Goal: Check status

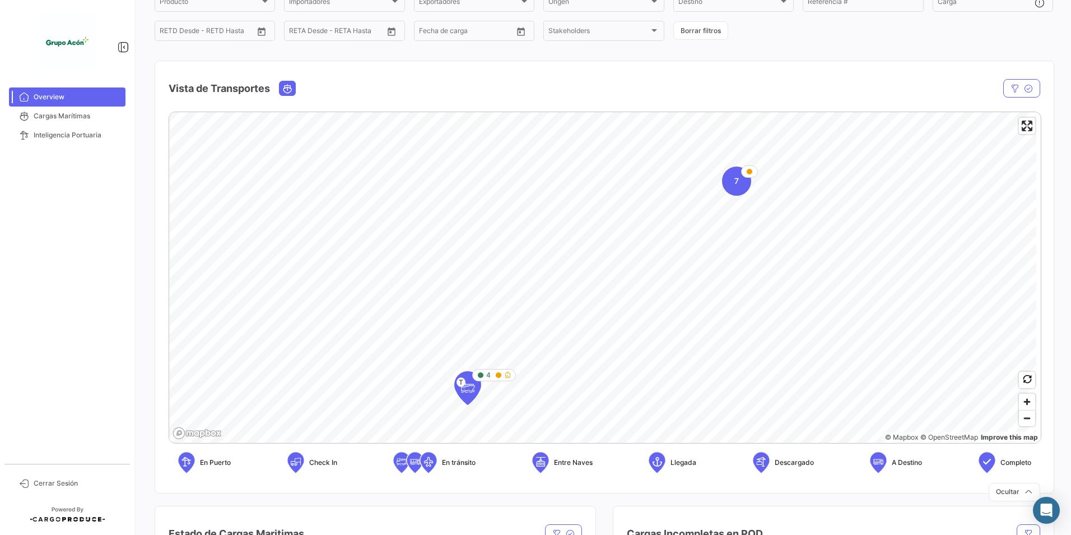
scroll to position [103, 0]
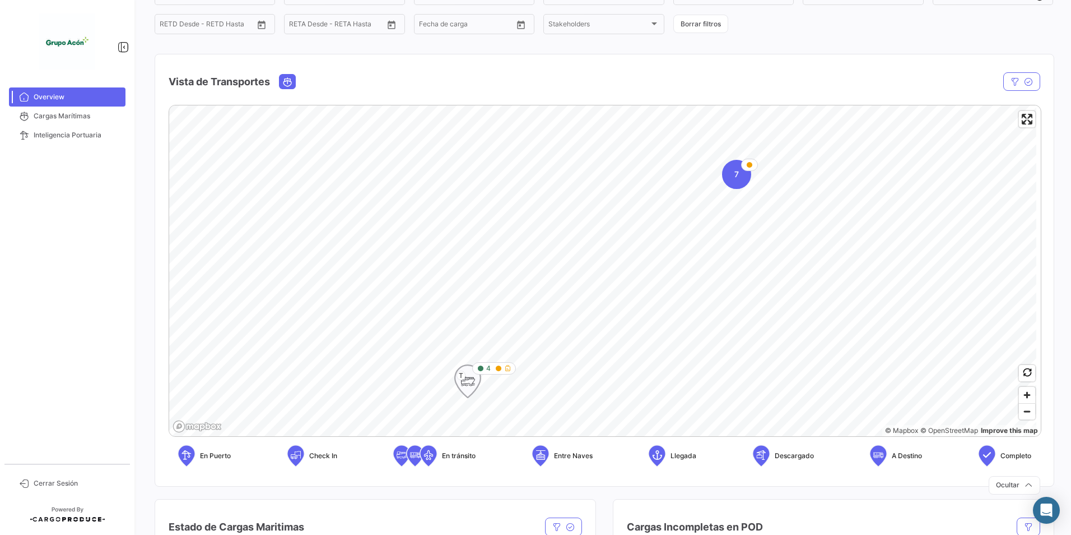
click at [467, 386] on icon "Map marker" at bounding box center [468, 381] width 16 height 24
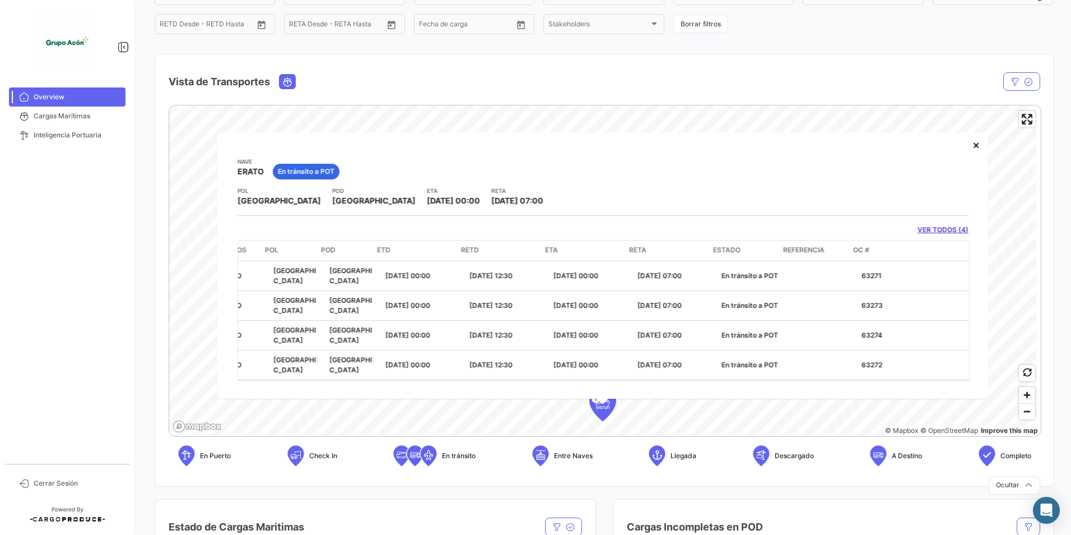
scroll to position [0, 0]
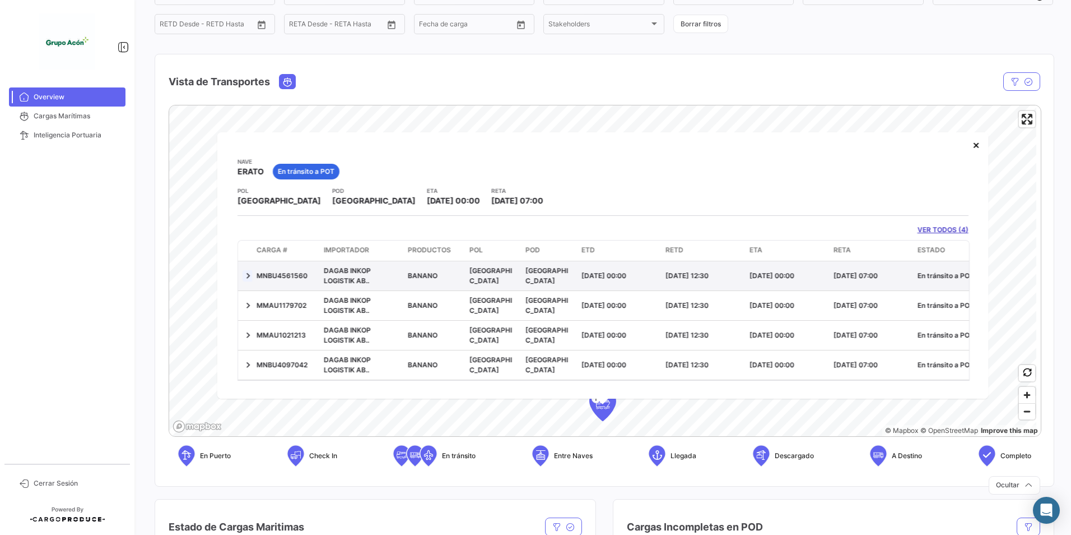
click at [248, 276] on link at bounding box center [248, 274] width 11 height 11
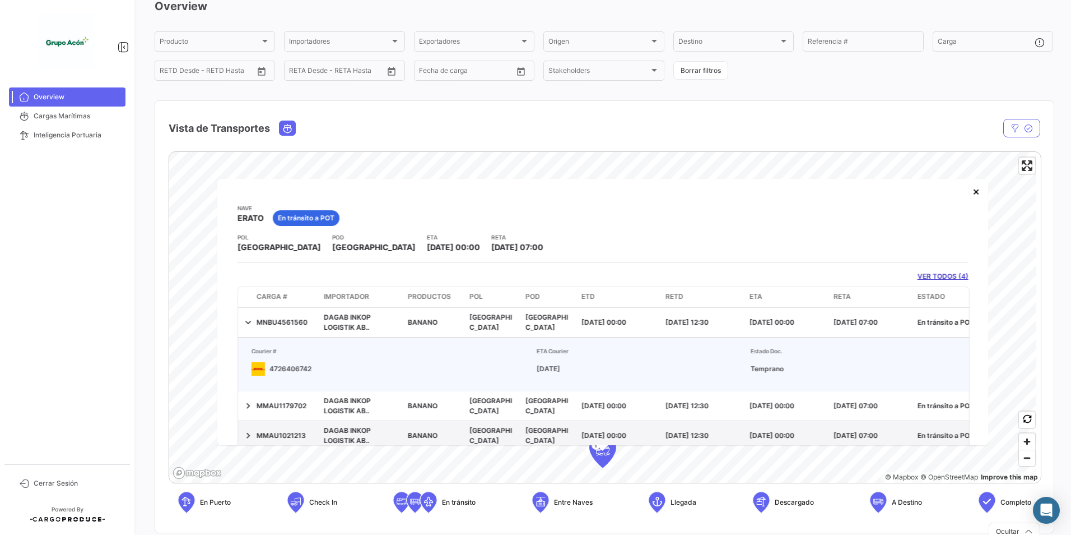
scroll to position [47, 0]
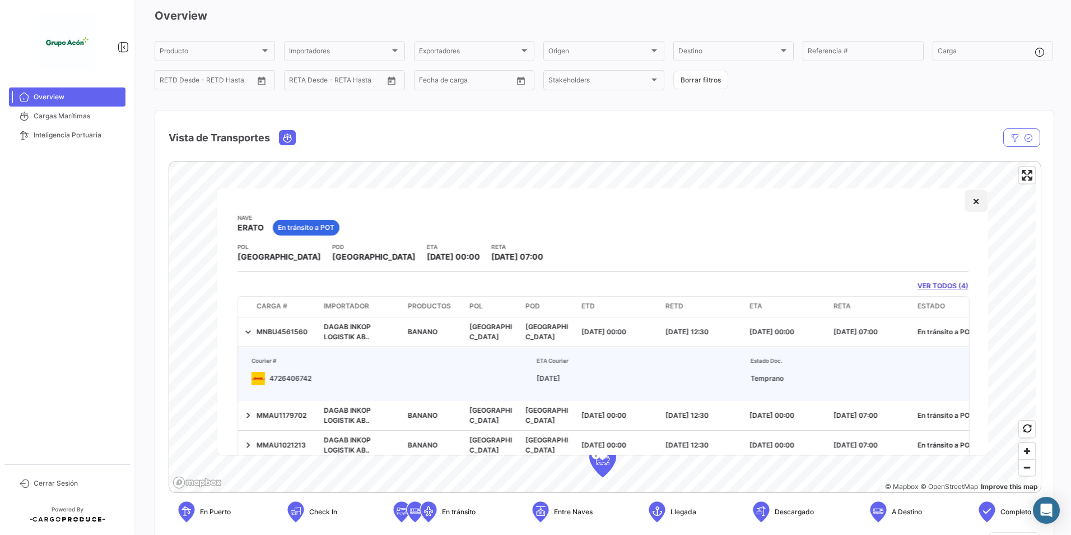
click at [965, 201] on button "×" at bounding box center [976, 200] width 22 height 22
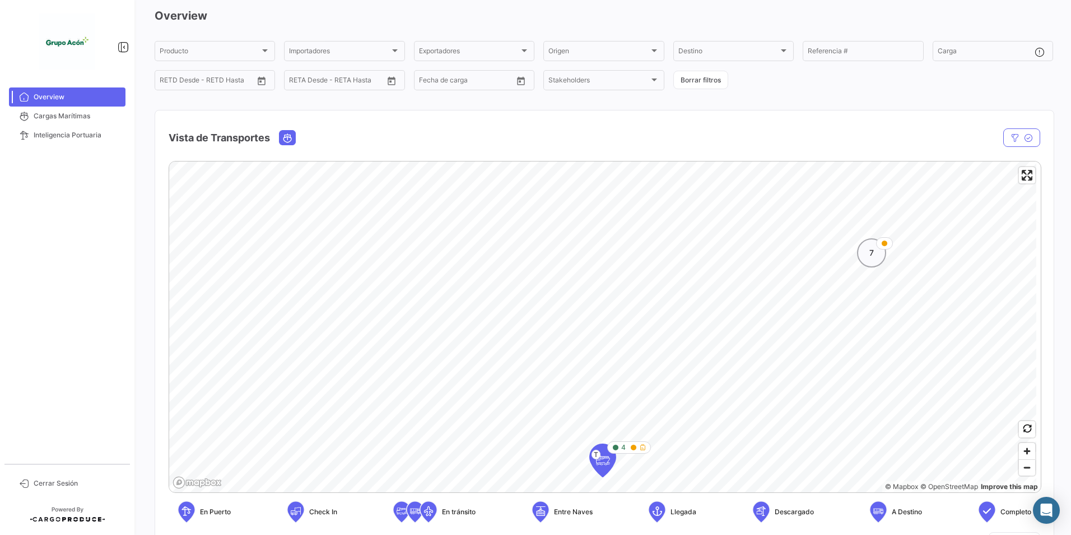
click at [864, 261] on div "7" at bounding box center [871, 252] width 29 height 29
click at [589, 348] on icon "Map marker" at bounding box center [584, 346] width 16 height 24
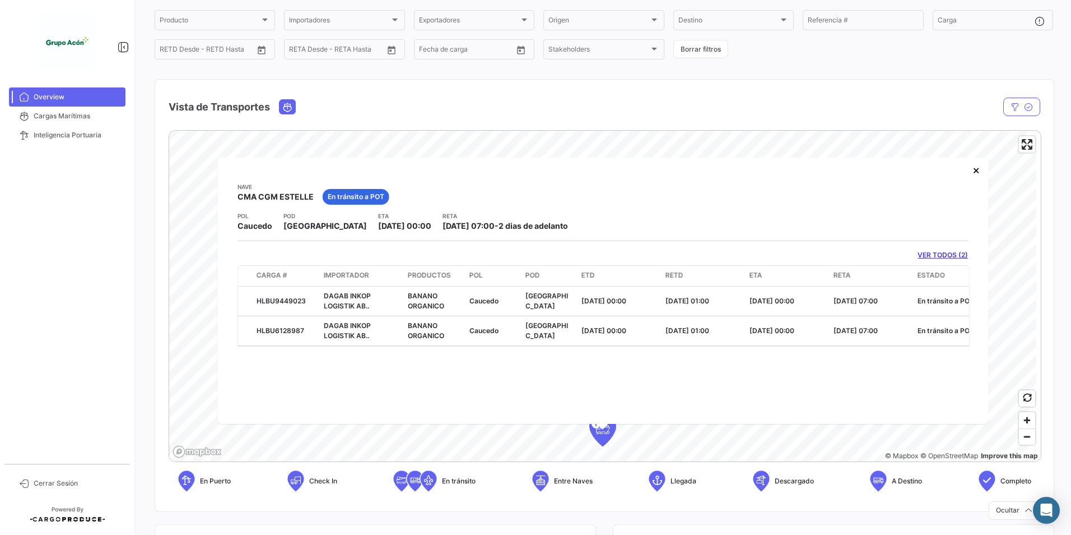
scroll to position [103, 0]
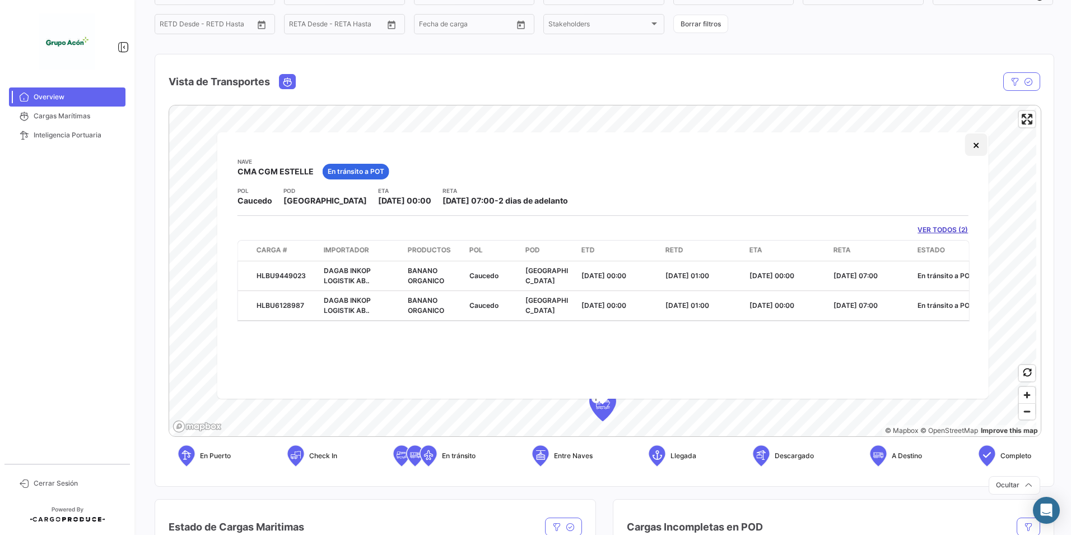
click at [976, 144] on button "×" at bounding box center [976, 144] width 22 height 22
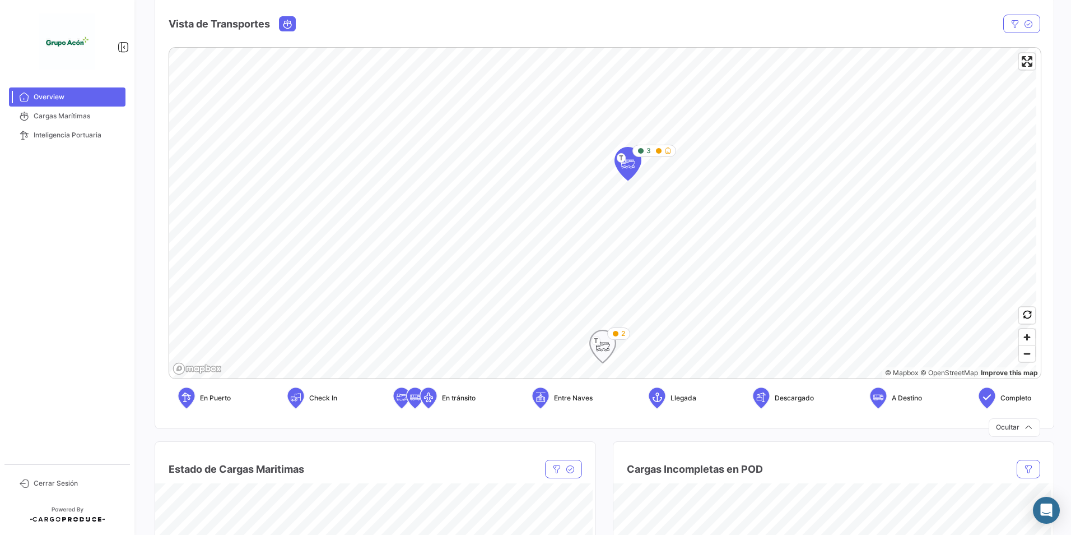
scroll to position [215, 0]
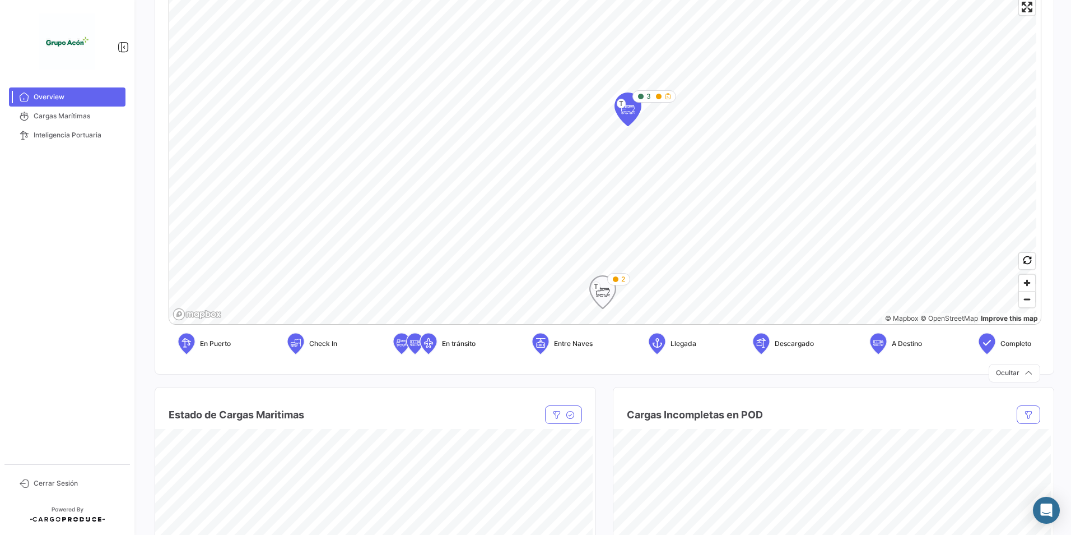
click at [606, 290] on icon "Map marker" at bounding box center [603, 292] width 16 height 24
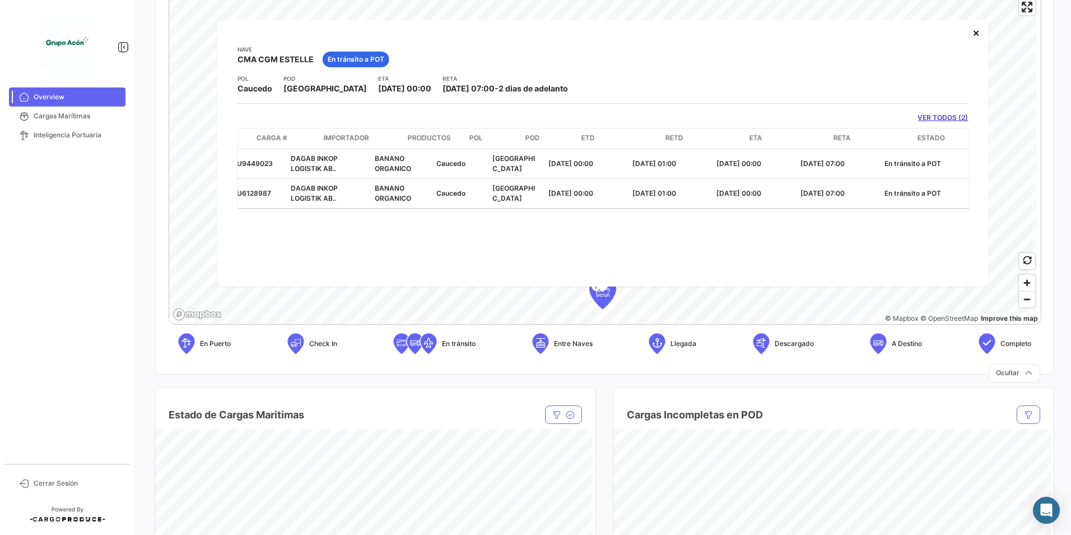
scroll to position [0, 0]
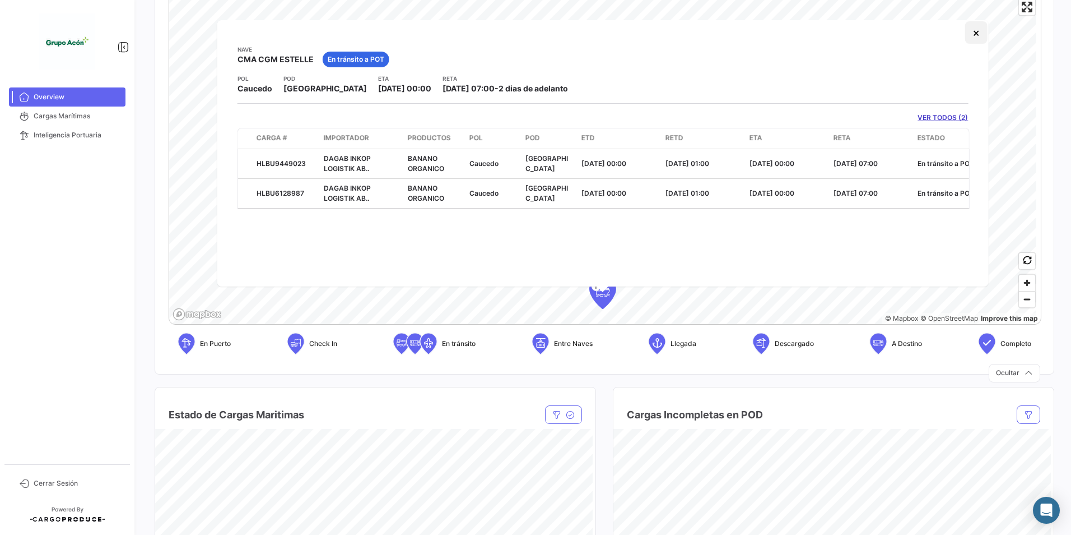
click at [968, 34] on button "×" at bounding box center [976, 32] width 22 height 22
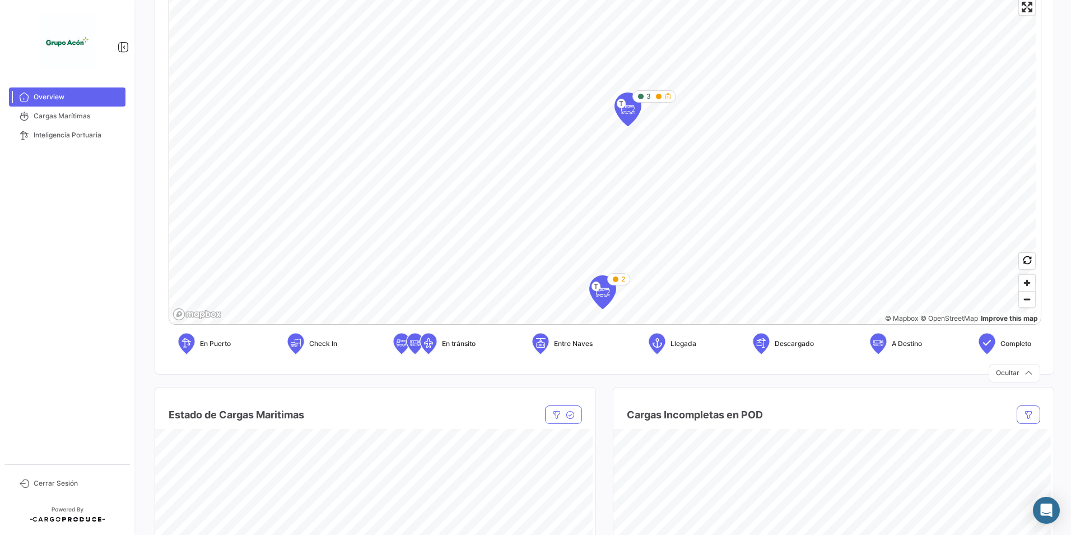
click at [20, 190] on mat-nav-list "Overview Cargas Marítimas Inteligencia Portuaria" at bounding box center [67, 271] width 134 height 376
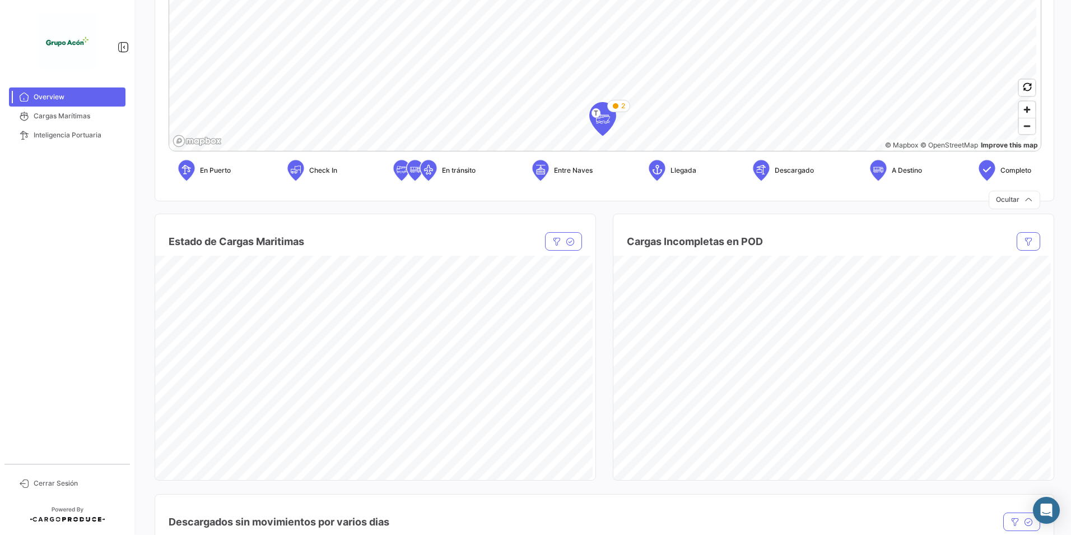
scroll to position [495, 0]
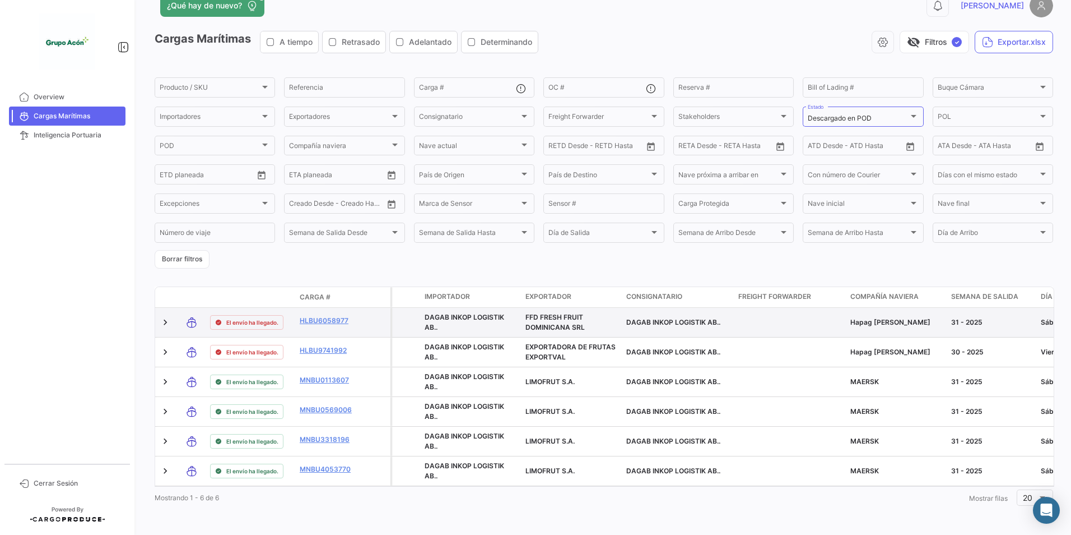
scroll to position [34, 0]
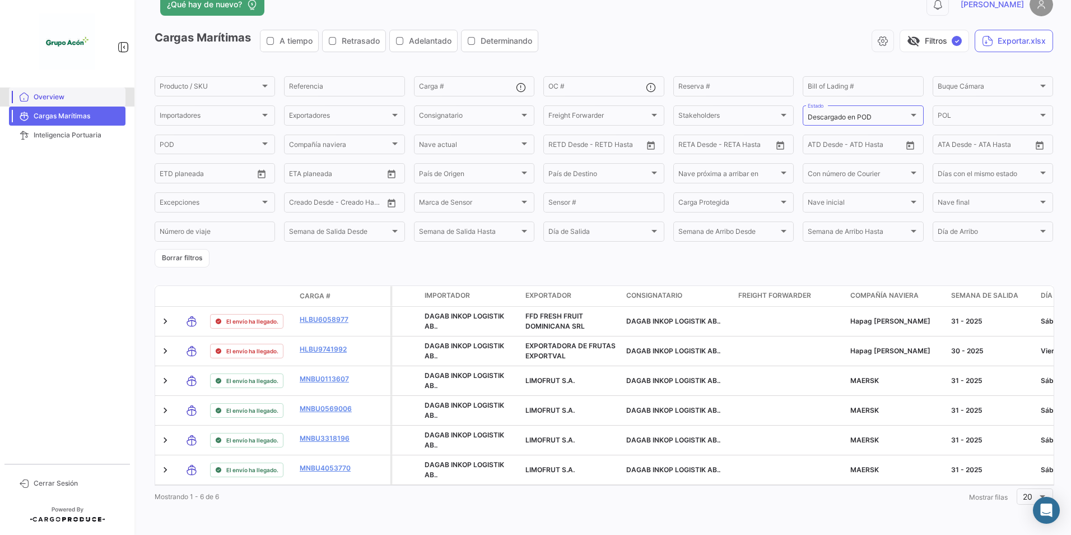
click at [52, 99] on span "Overview" at bounding box center [77, 97] width 87 height 10
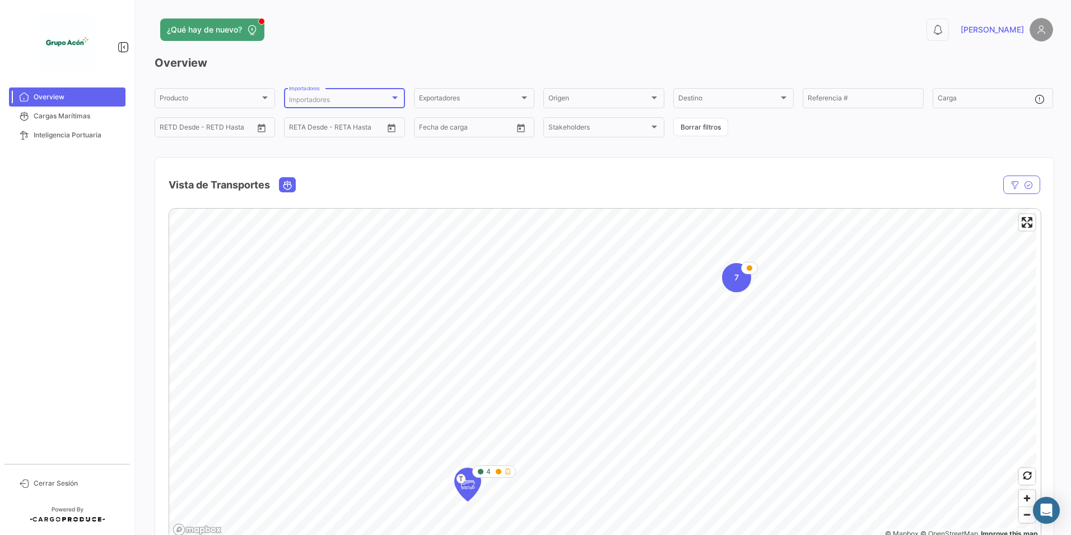
click at [398, 99] on div at bounding box center [395, 97] width 10 height 9
click at [405, 52] on div at bounding box center [535, 267] width 1071 height 535
click at [476, 100] on div "Exportadores" at bounding box center [469, 100] width 100 height 8
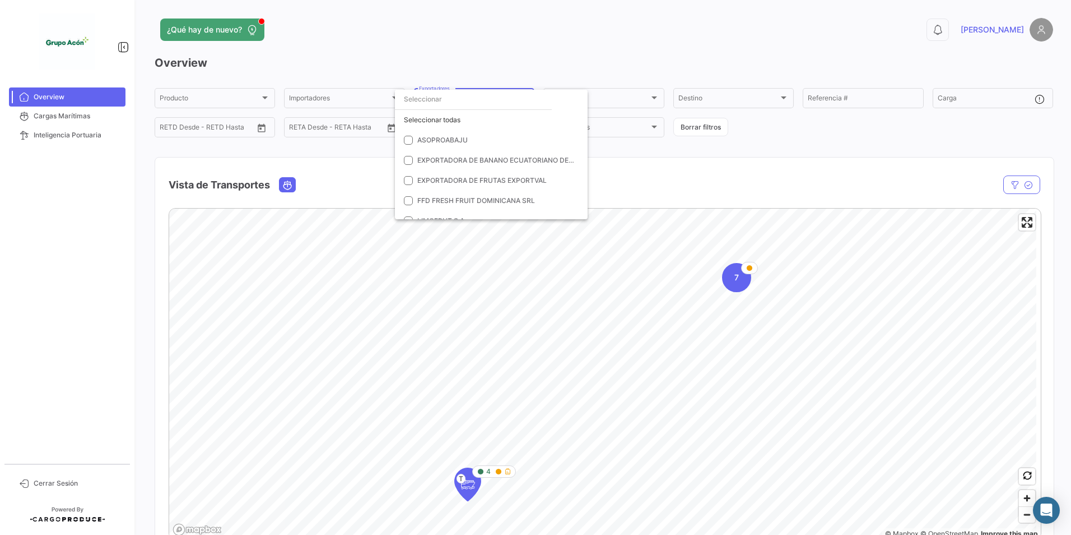
click at [560, 36] on div at bounding box center [535, 267] width 1071 height 535
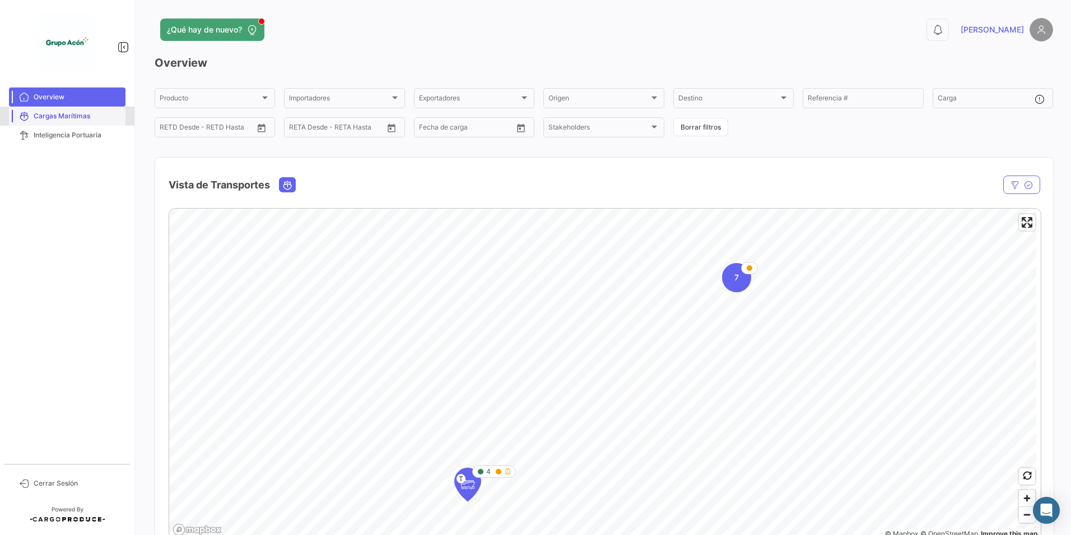
click at [96, 119] on span "Cargas Marítimas" at bounding box center [77, 116] width 87 height 10
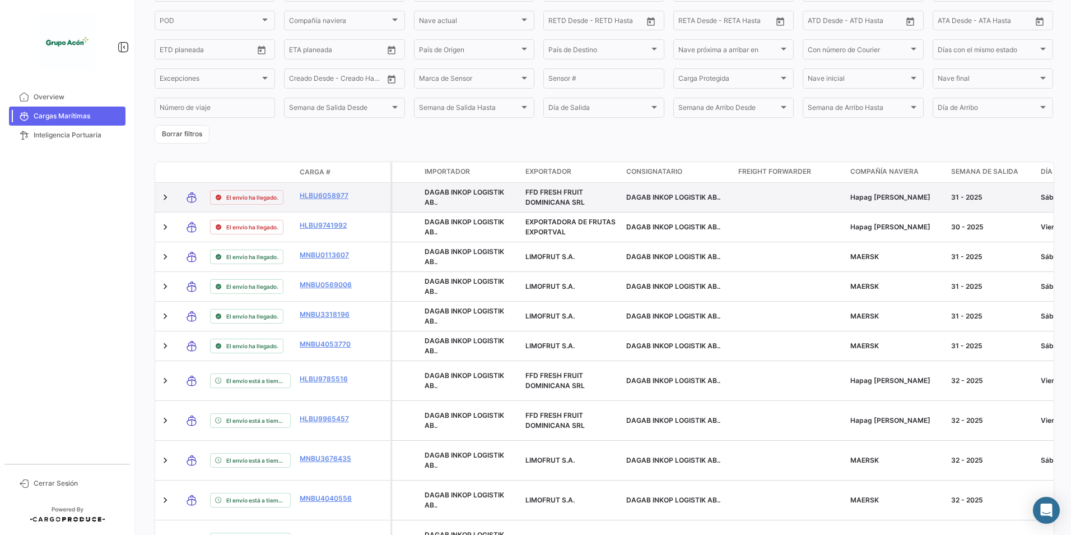
scroll to position [168, 0]
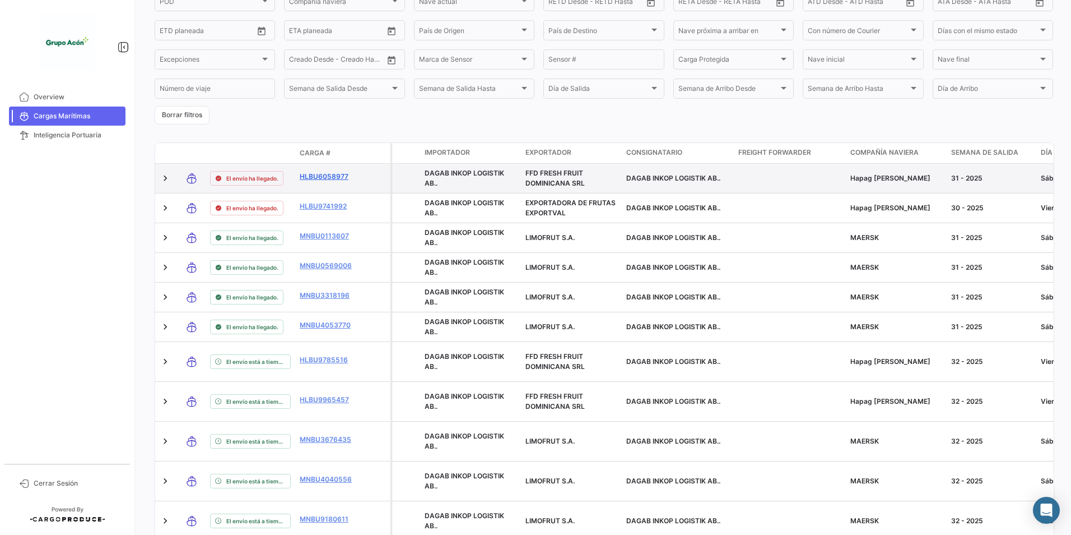
click at [319, 177] on link "HLBU6058977" at bounding box center [329, 176] width 58 height 10
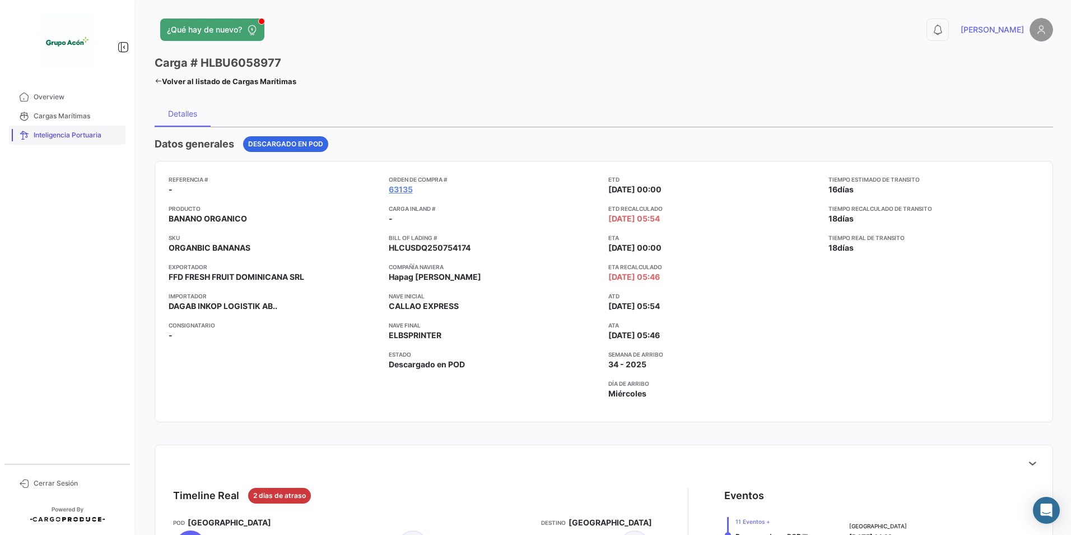
click at [63, 138] on span "Inteligencia Portuaria" at bounding box center [77, 135] width 87 height 10
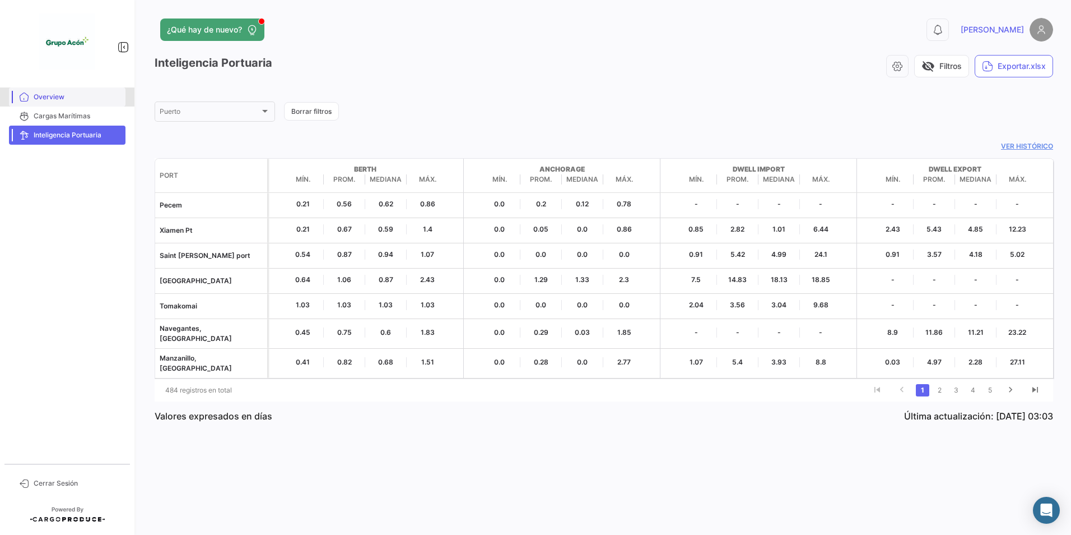
click at [35, 97] on span "Overview" at bounding box center [77, 97] width 87 height 10
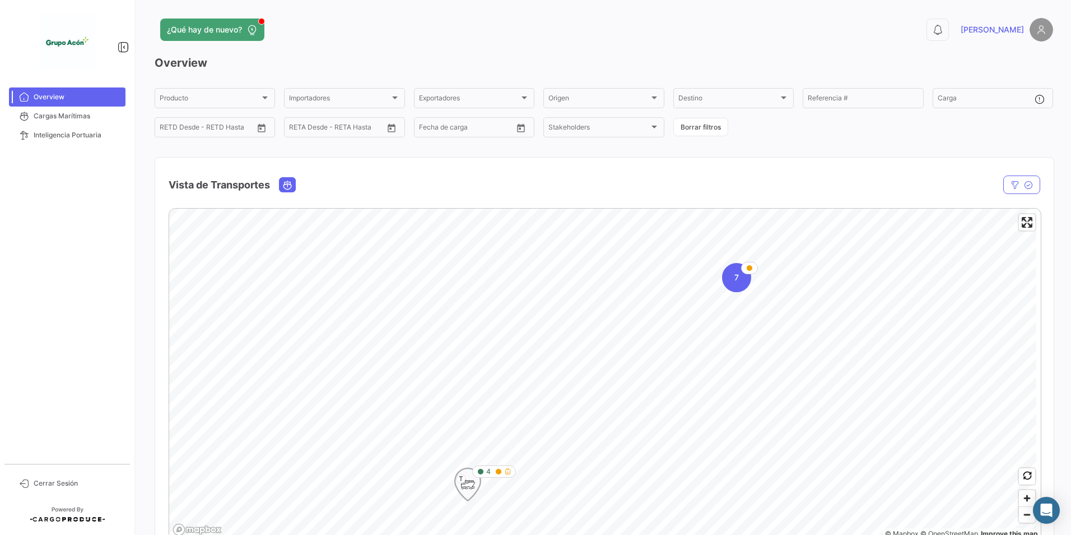
click at [471, 487] on icon "Map marker" at bounding box center [468, 484] width 16 height 24
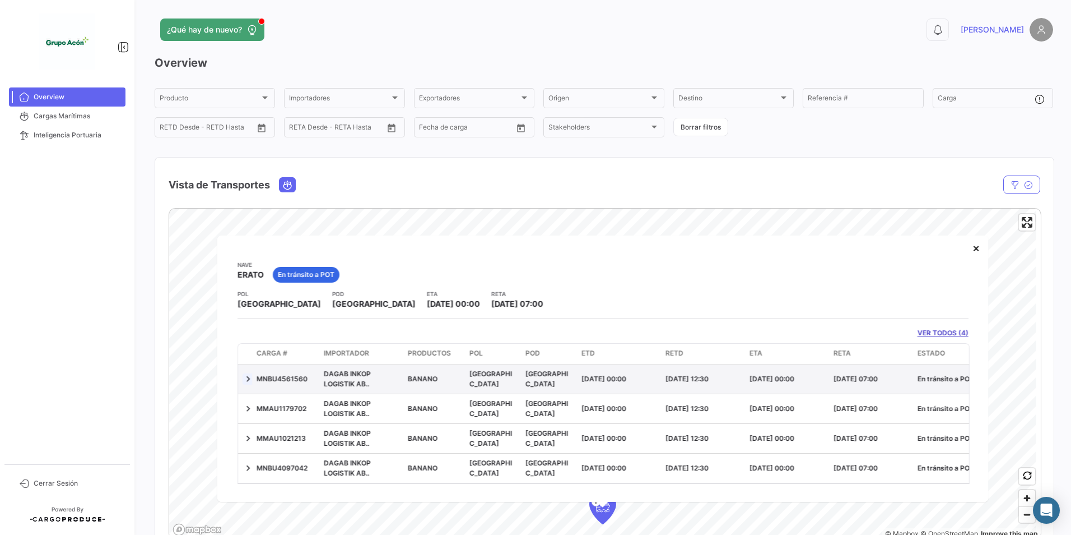
click at [248, 378] on link at bounding box center [248, 378] width 11 height 11
